Goal: Task Accomplishment & Management: Use online tool/utility

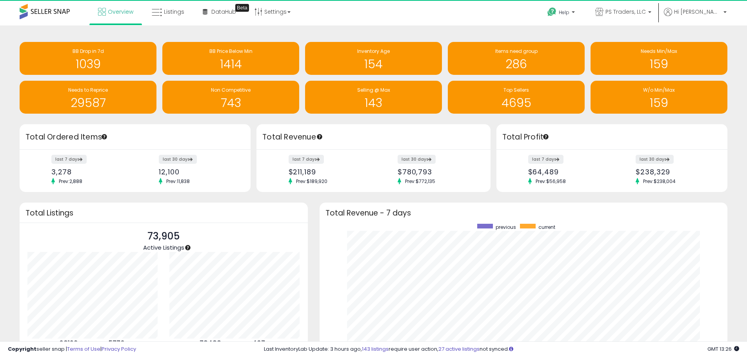
scroll to position [148, 393]
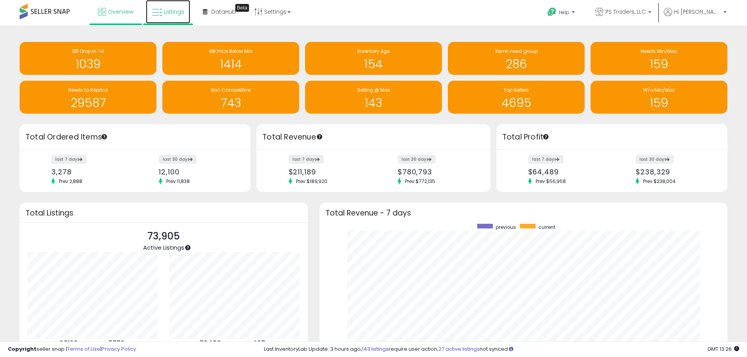
click at [167, 14] on span "Listings" at bounding box center [174, 12] width 20 height 8
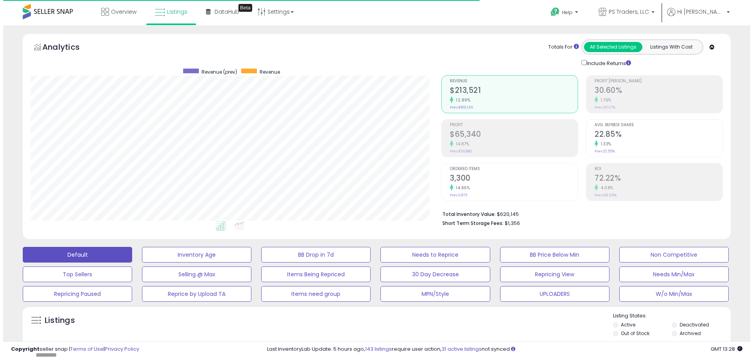
scroll to position [161, 411]
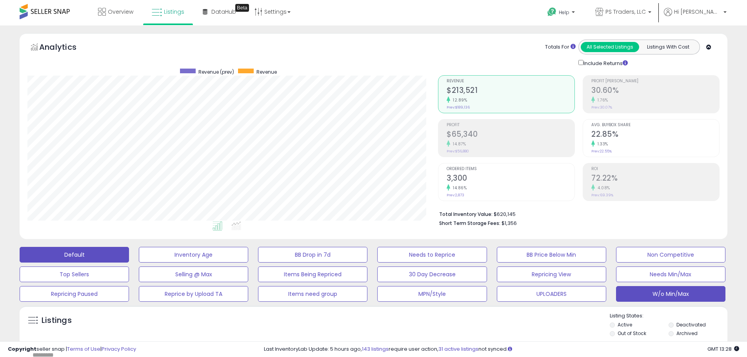
click at [691, 288] on button "W/o Min/Max" at bounding box center [670, 294] width 109 height 16
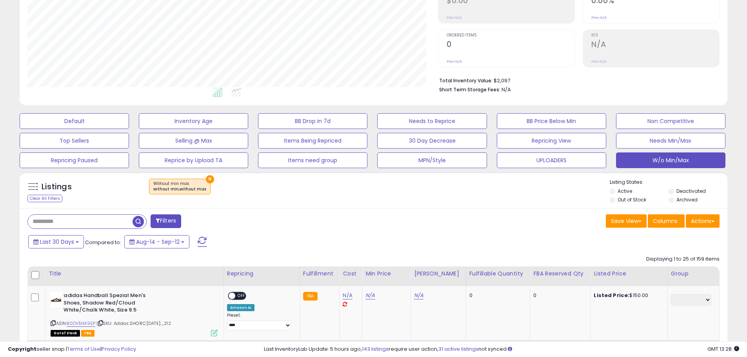
scroll to position [235, 0]
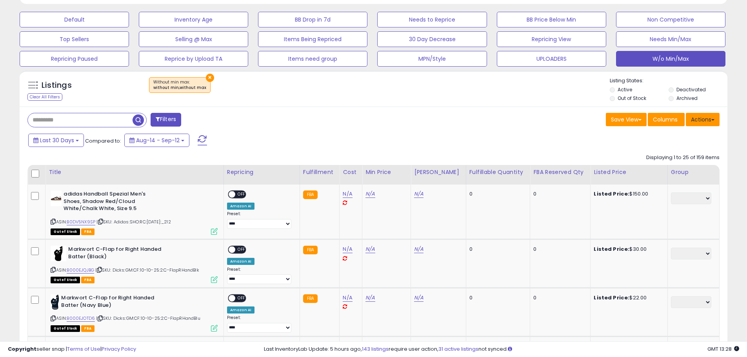
click at [703, 125] on button "Actions" at bounding box center [703, 119] width 34 height 13
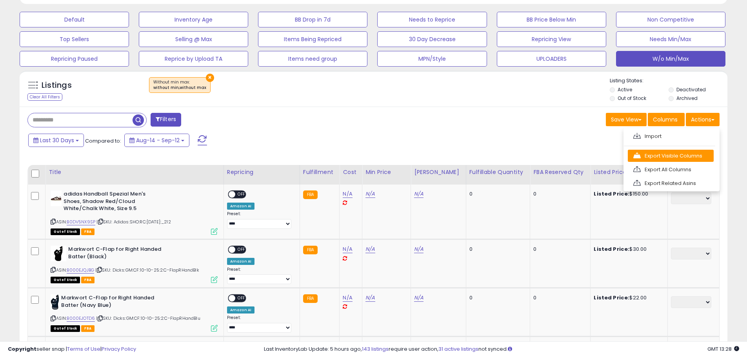
click at [692, 155] on link "Export Visible Columns" at bounding box center [671, 156] width 86 height 12
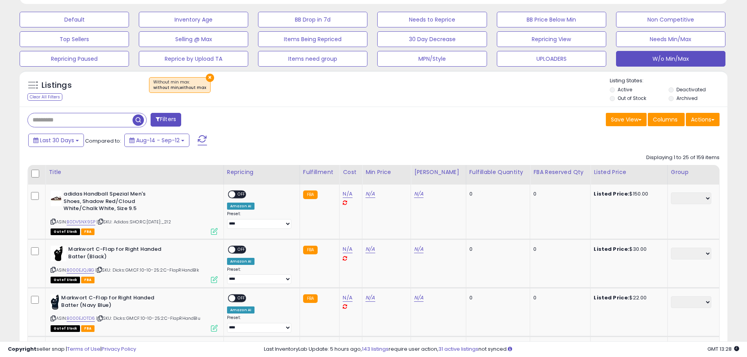
click at [495, 121] on div "Save View Save As New View Columns Actions Import" at bounding box center [550, 120] width 352 height 15
click at [709, 120] on button "Actions" at bounding box center [703, 119] width 34 height 13
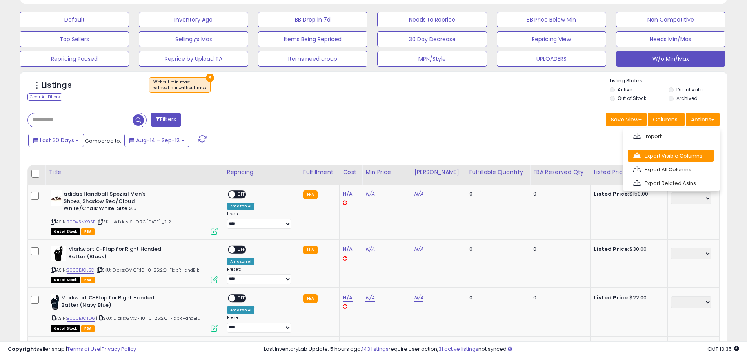
click at [686, 157] on link "Export Visible Columns" at bounding box center [671, 156] width 86 height 12
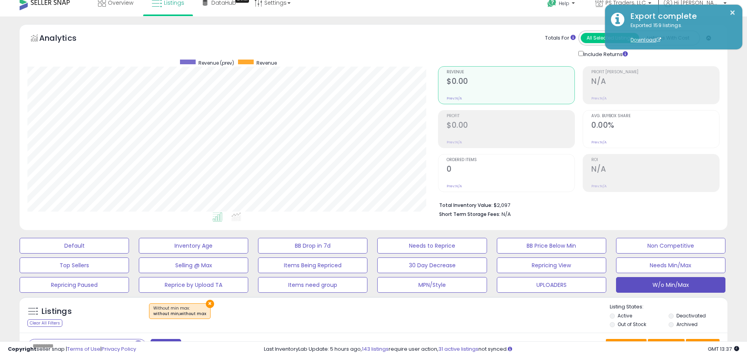
scroll to position [0, 0]
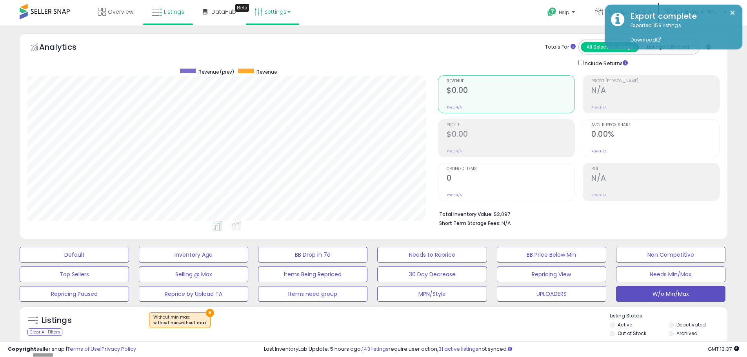
click at [264, 10] on link "Settings" at bounding box center [273, 12] width 48 height 24
click at [275, 42] on link "Store settings" at bounding box center [273, 39] width 35 height 7
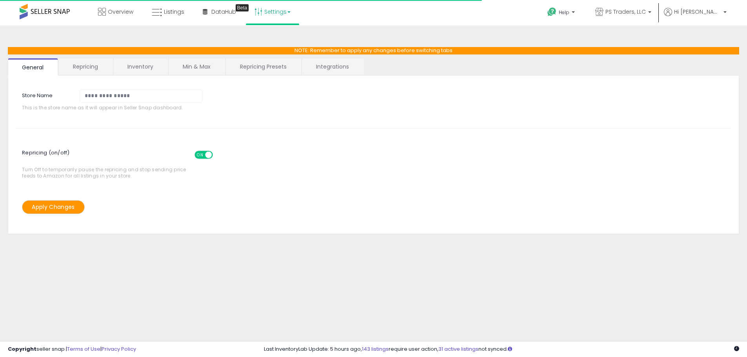
click at [254, 62] on link "Repricing Presets" at bounding box center [263, 66] width 75 height 16
select select "*********"
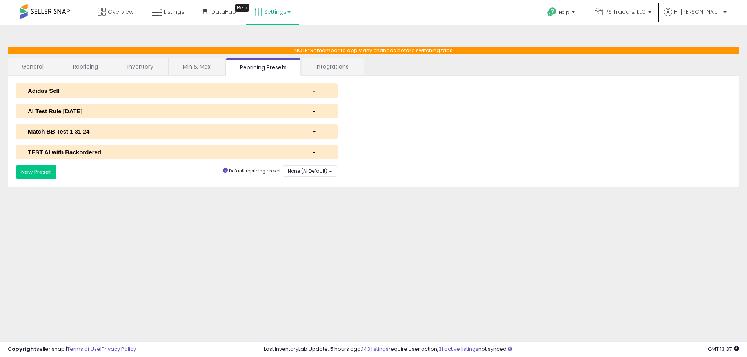
select select "**********"
select select "******"
click at [78, 105] on button "AI Test Rule 2 12 2024" at bounding box center [177, 111] width 322 height 15
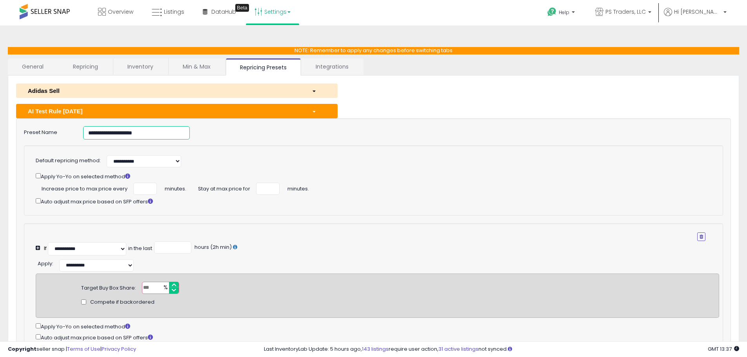
drag, startPoint x: 155, startPoint y: 138, endPoint x: -32, endPoint y: 130, distance: 186.4
click at [0, 130] on html "Unable to login Retrieving listings data.. has not yet accepted the Terms of Us…" at bounding box center [373, 178] width 747 height 357
click at [171, 9] on span "Listings" at bounding box center [174, 12] width 20 height 8
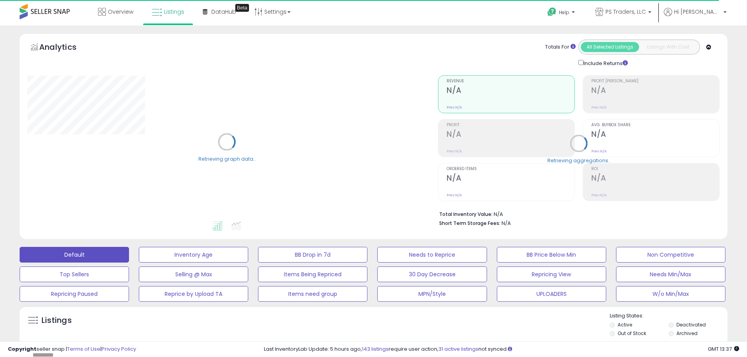
scroll to position [196, 0]
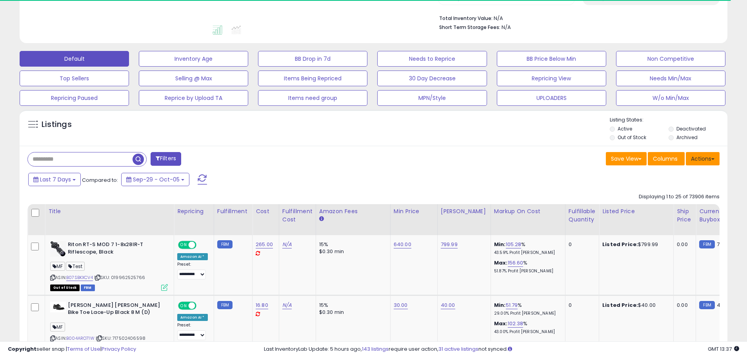
click at [698, 155] on button "Actions" at bounding box center [703, 158] width 34 height 13
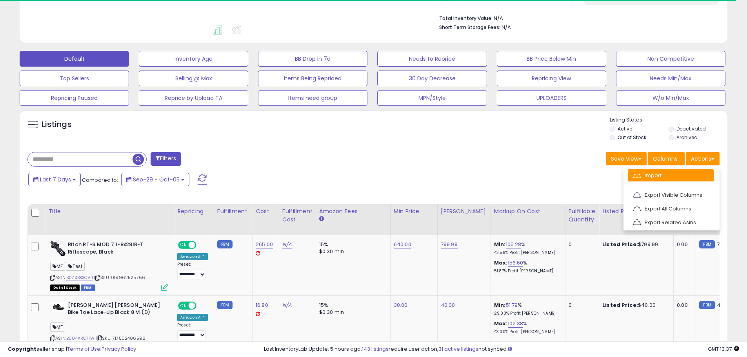
click at [686, 178] on link "Import" at bounding box center [671, 175] width 86 height 12
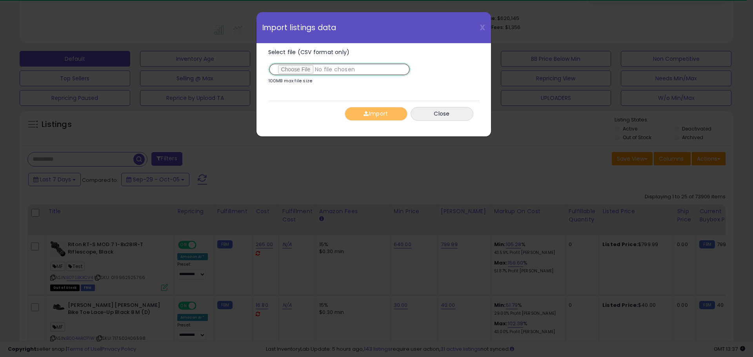
click at [298, 69] on input "Select file (CSV format only)" at bounding box center [339, 69] width 142 height 13
type input "**********"
click at [366, 115] on span "button" at bounding box center [366, 113] width 5 height 5
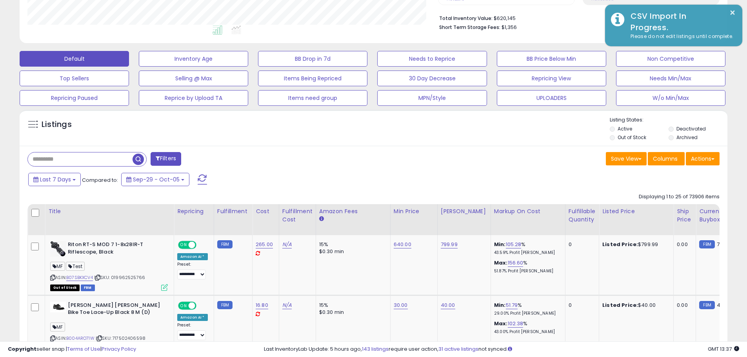
scroll to position [161, 411]
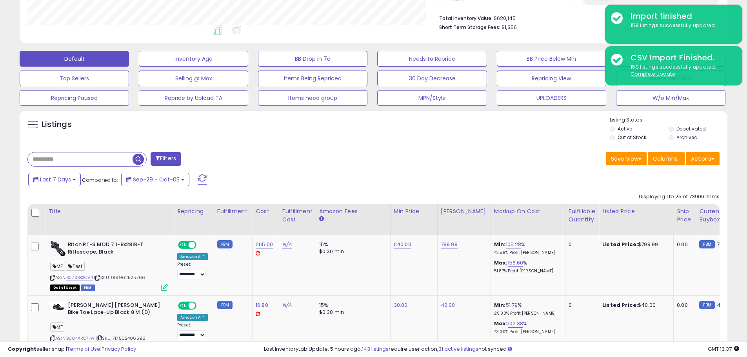
click at [345, 153] on div "Filters" at bounding box center [198, 160] width 352 height 16
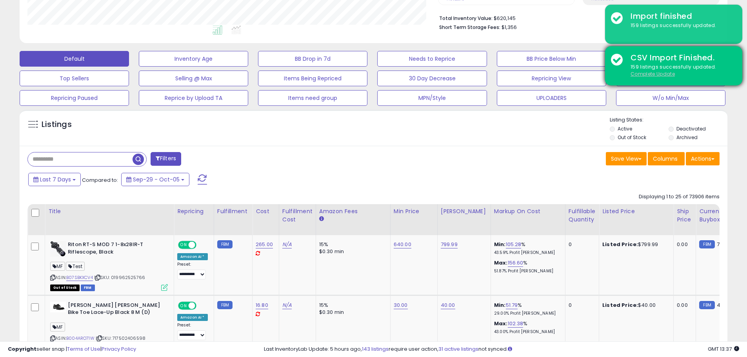
click at [658, 73] on u "Complete Update" at bounding box center [653, 74] width 44 height 7
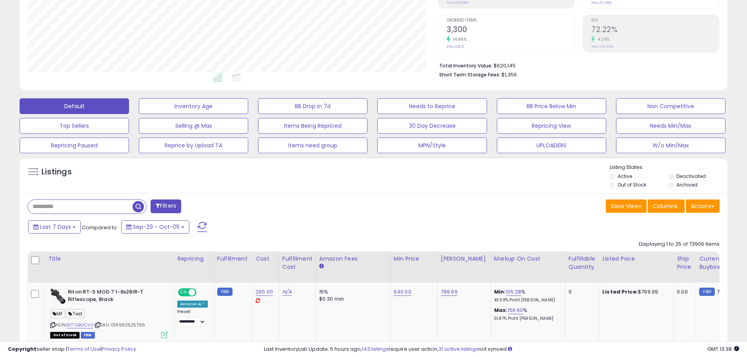
click at [349, 160] on div "Listings Active" at bounding box center [374, 175] width 708 height 36
click at [350, 192] on div "Listings Active" at bounding box center [374, 175] width 708 height 36
click at [424, 185] on div "Listings" at bounding box center [374, 177] width 708 height 27
